Goal: Information Seeking & Learning: Find specific page/section

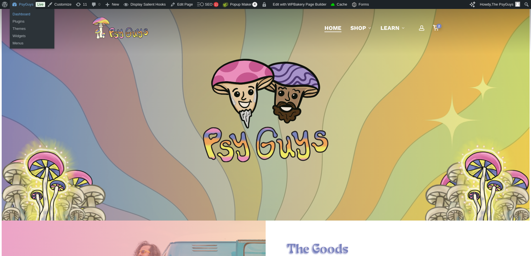
click at [25, 13] on link "Dashboard" at bounding box center [32, 14] width 45 height 7
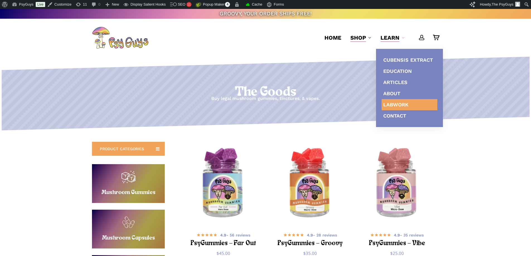
click at [392, 104] on span "Labwork" at bounding box center [395, 104] width 25 height 6
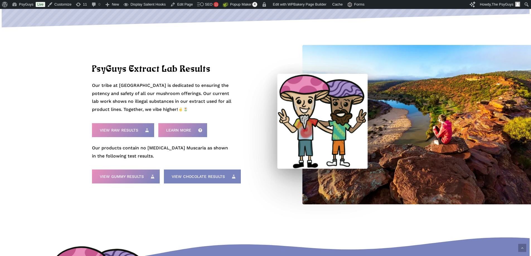
scroll to position [195, 0]
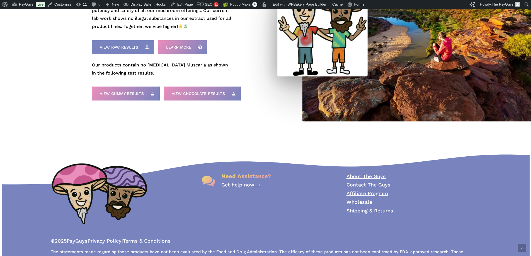
click at [122, 48] on span "View Raw Results" at bounding box center [119, 47] width 38 height 6
